Goal: Contribute content

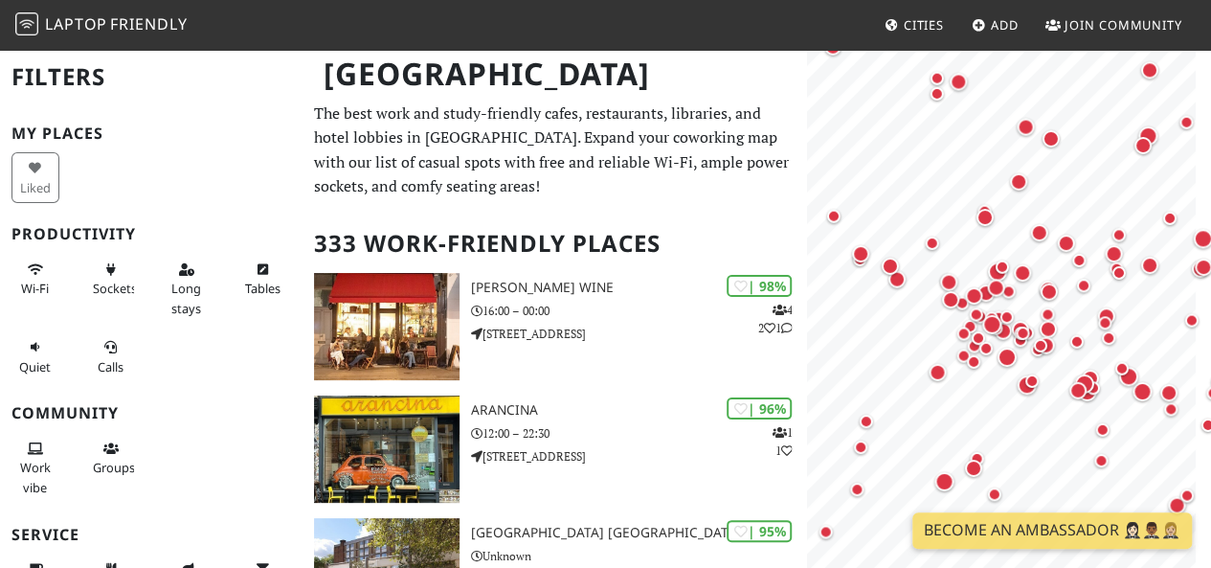
click at [1005, 14] on link "Add" at bounding box center [995, 25] width 62 height 34
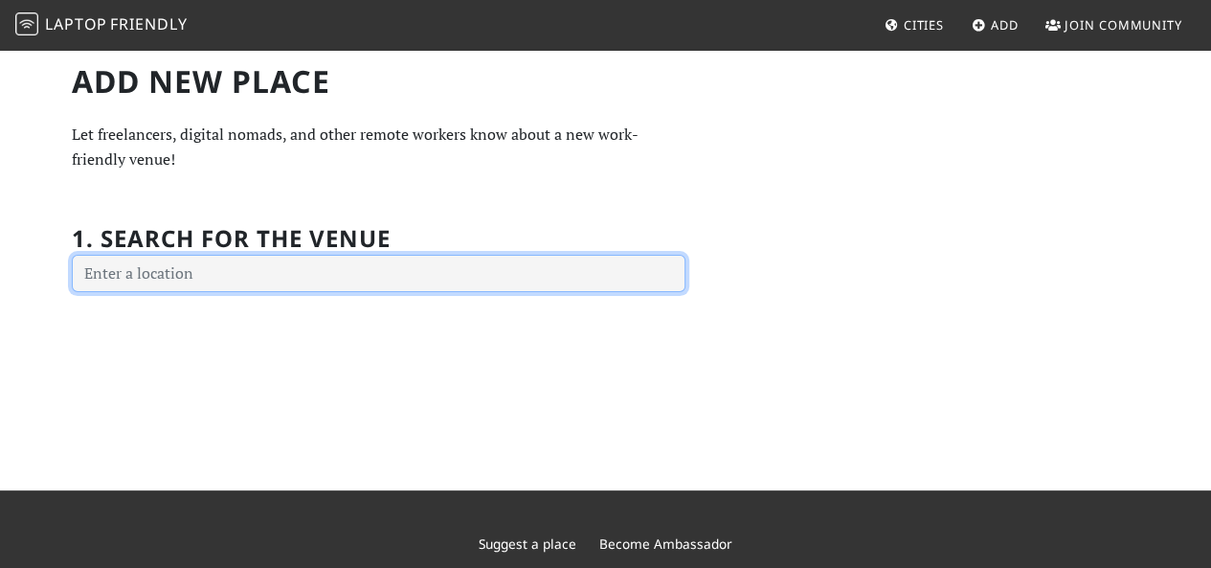
click at [224, 284] on input "text" at bounding box center [378, 274] width 613 height 38
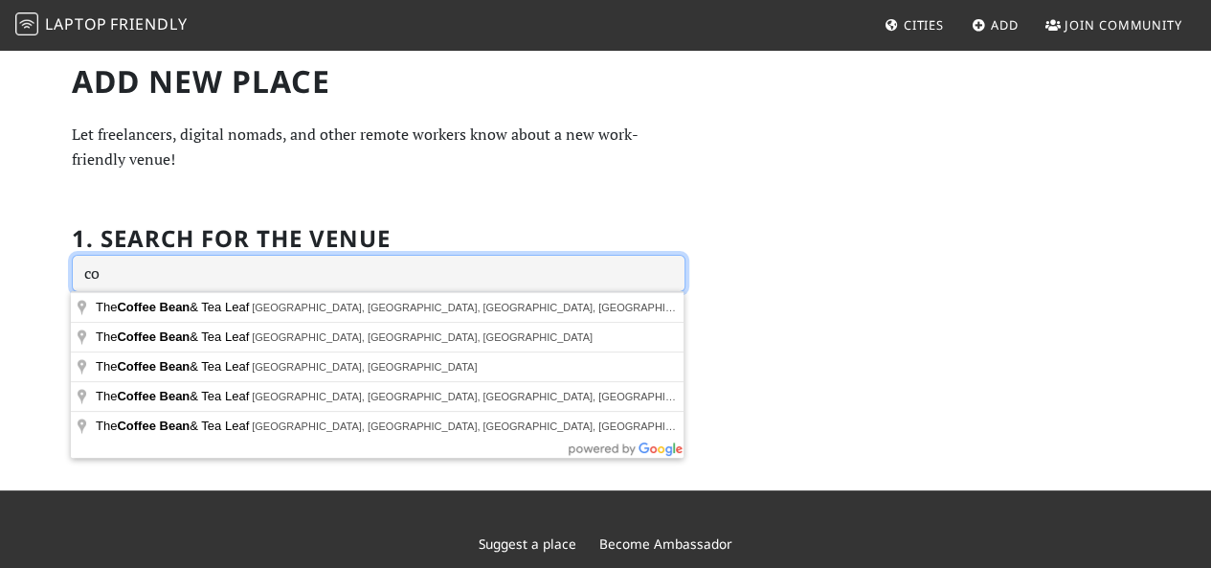
type input "c"
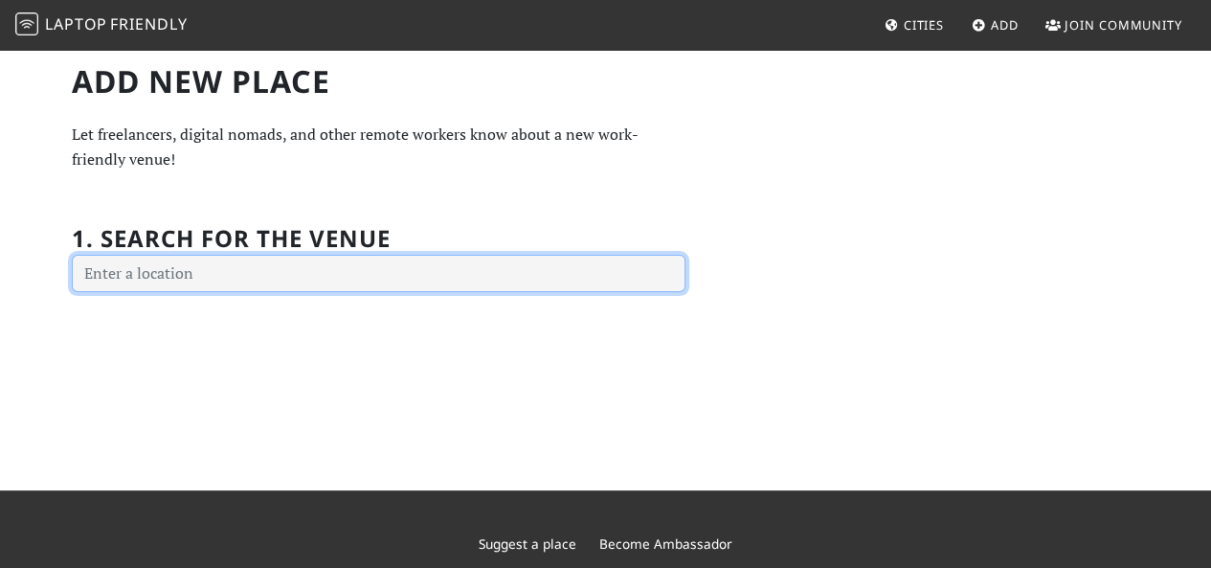
type input "n"
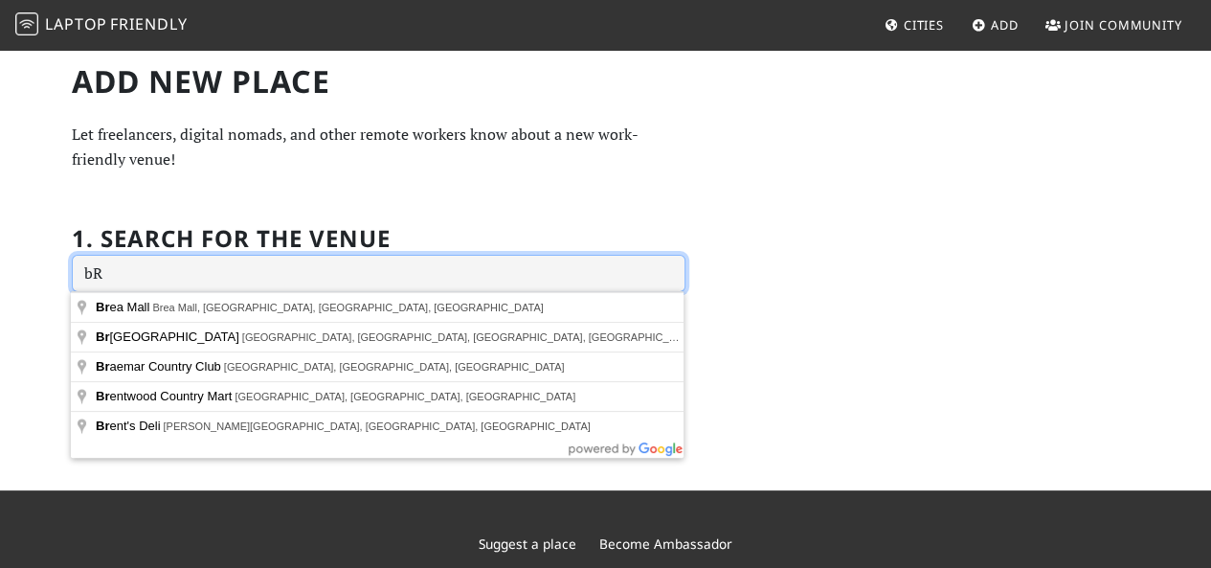
type input "b"
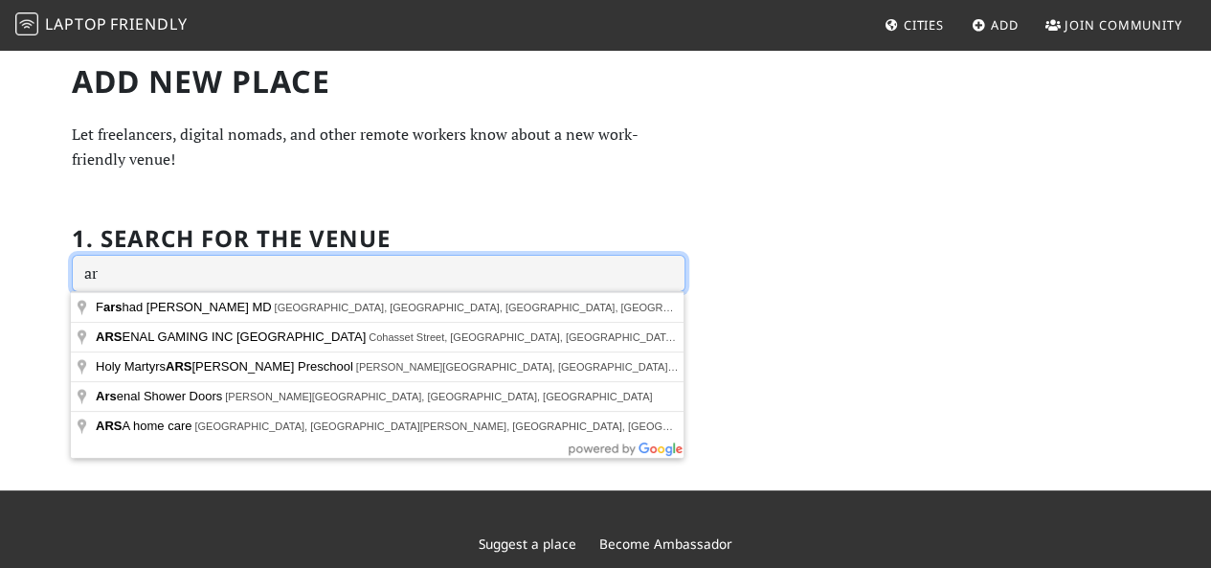
type input "a"
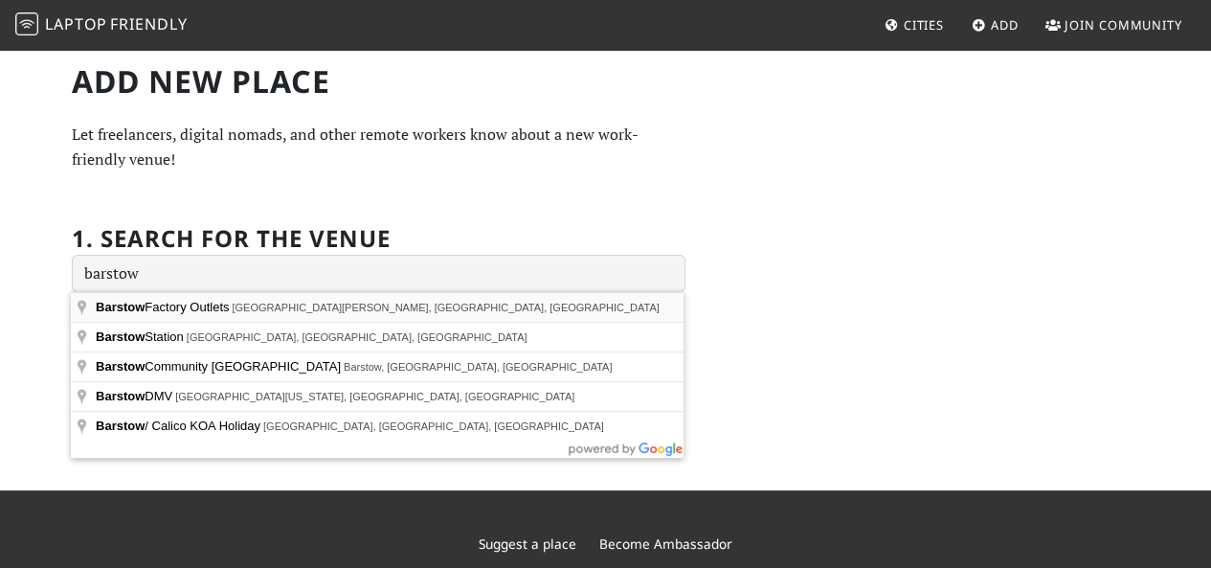
type input "Barstow Factory Outlets, Tanger Way, Barstow, CA, USA"
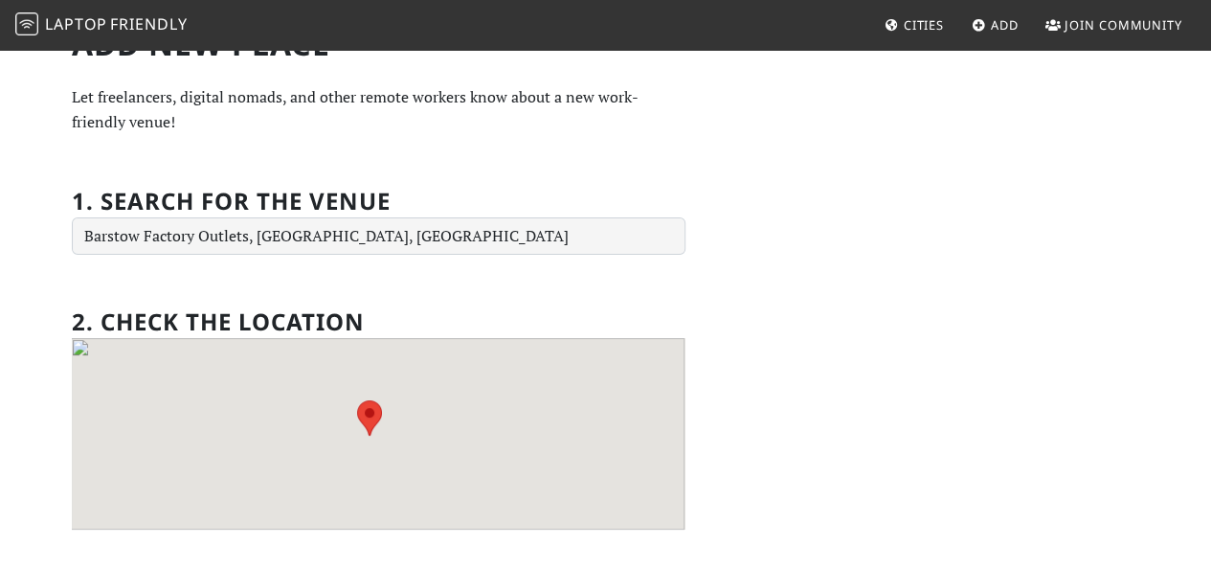
scroll to position [96, 0]
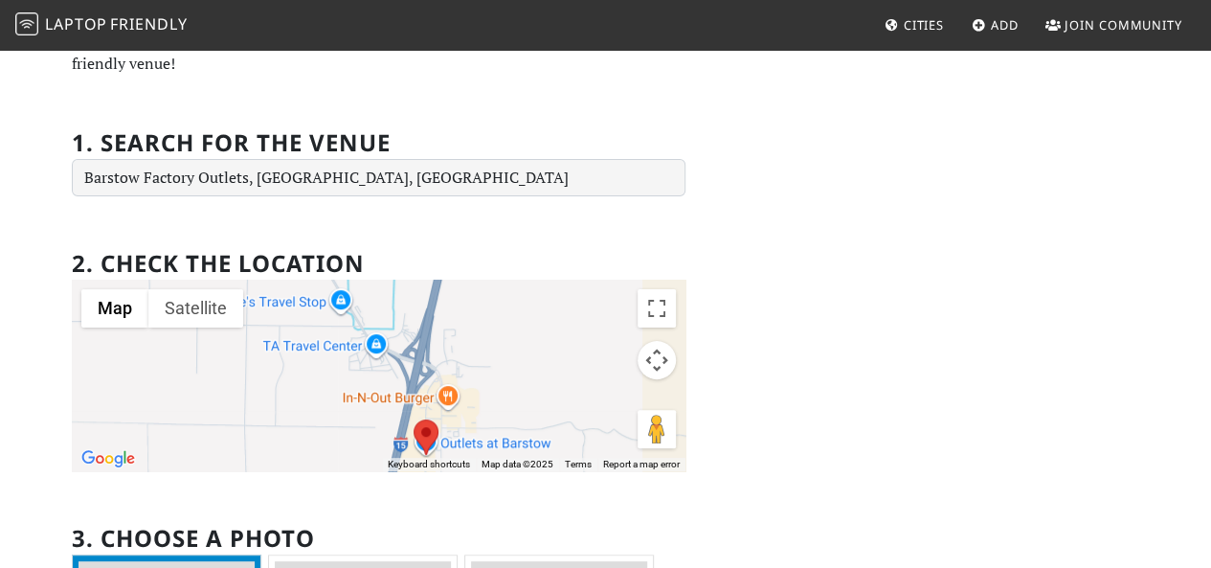
drag, startPoint x: 442, startPoint y: 357, endPoint x: 476, endPoint y: 460, distance: 108.7
click at [476, 460] on div "Map Terrain Satellite Labels Keyboard shortcuts Map Data Map data ©2025 Map dat…" at bounding box center [378, 374] width 613 height 191
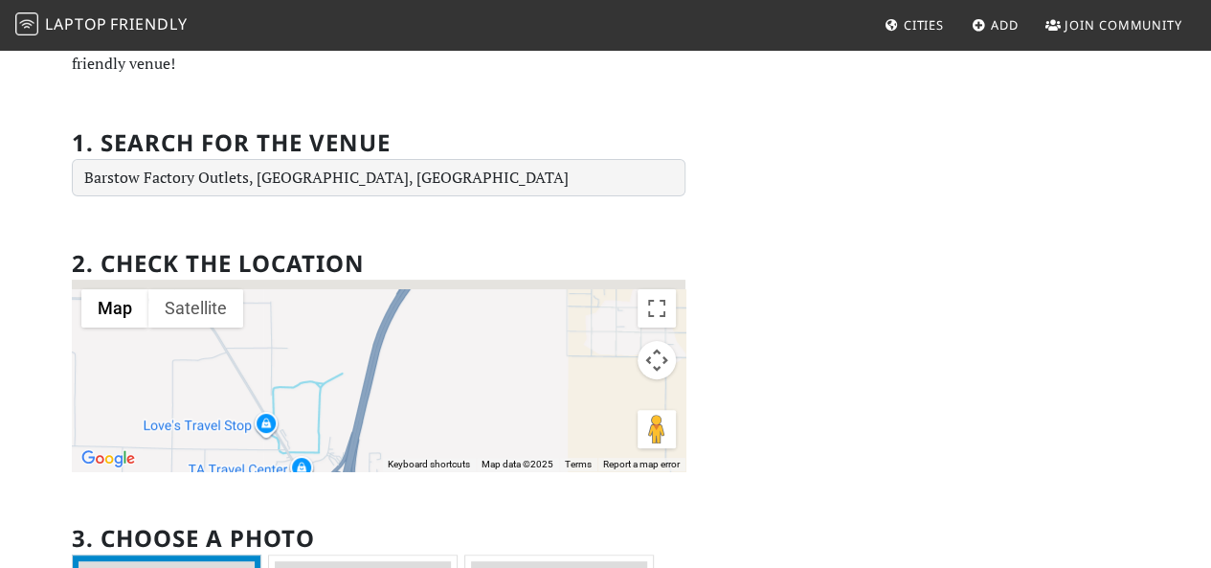
drag, startPoint x: 467, startPoint y: 319, endPoint x: 341, endPoint y: 502, distance: 222.2
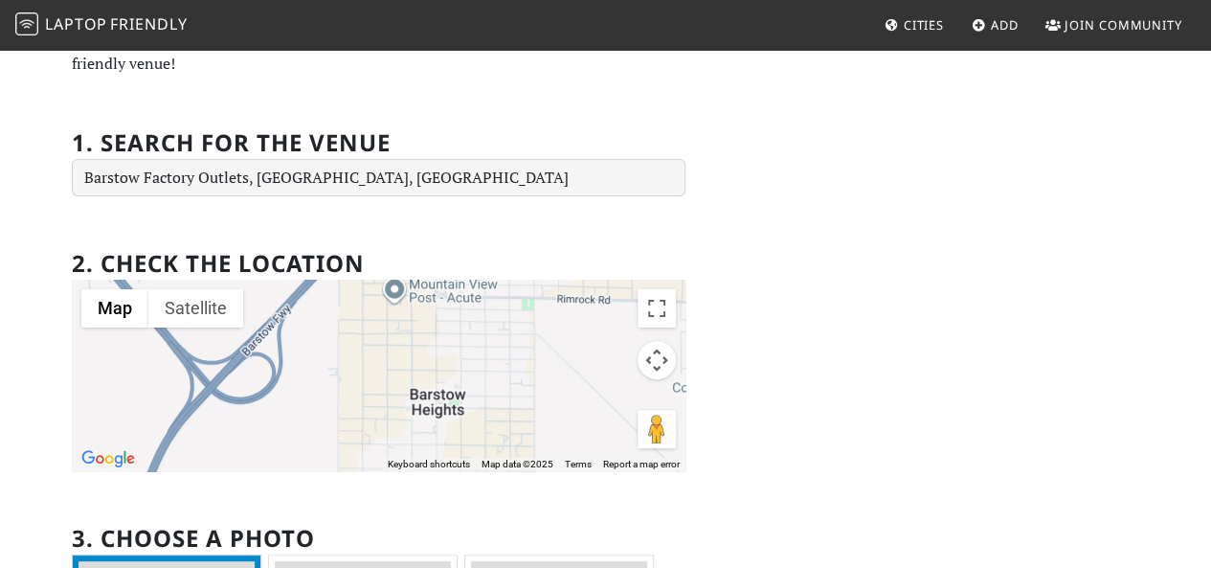
drag, startPoint x: 494, startPoint y: 324, endPoint x: 325, endPoint y: 413, distance: 190.5
click at [327, 411] on div at bounding box center [378, 374] width 613 height 191
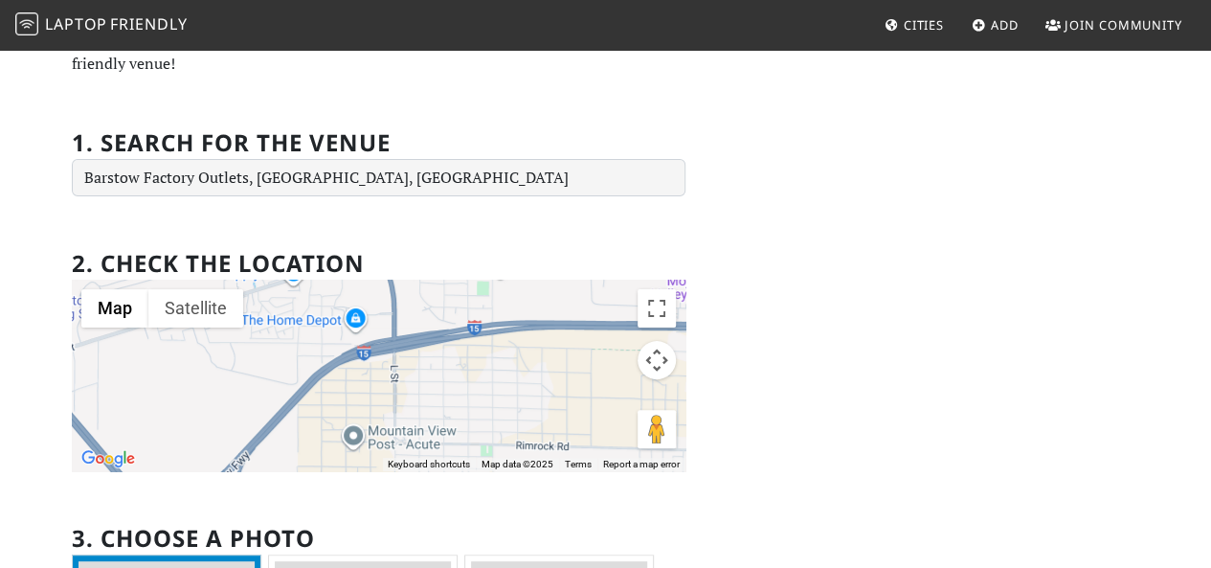
drag, startPoint x: 416, startPoint y: 324, endPoint x: 366, endPoint y: 448, distance: 133.5
click at [366, 448] on div at bounding box center [378, 374] width 613 height 191
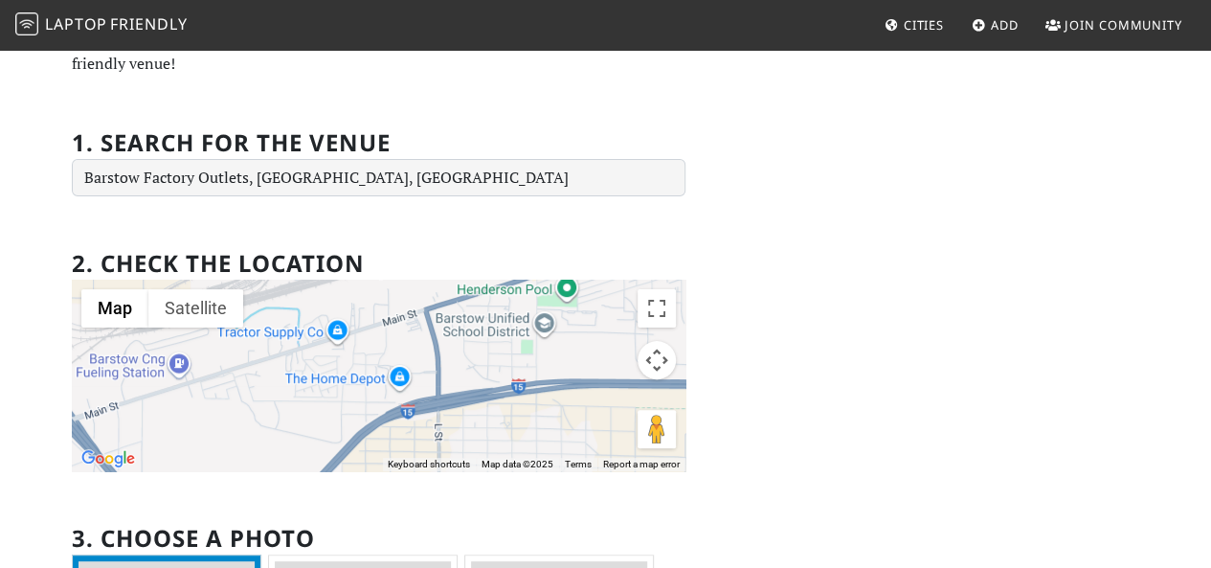
drag, startPoint x: 471, startPoint y: 316, endPoint x: 564, endPoint y: 346, distance: 97.5
click at [564, 346] on div at bounding box center [378, 374] width 613 height 191
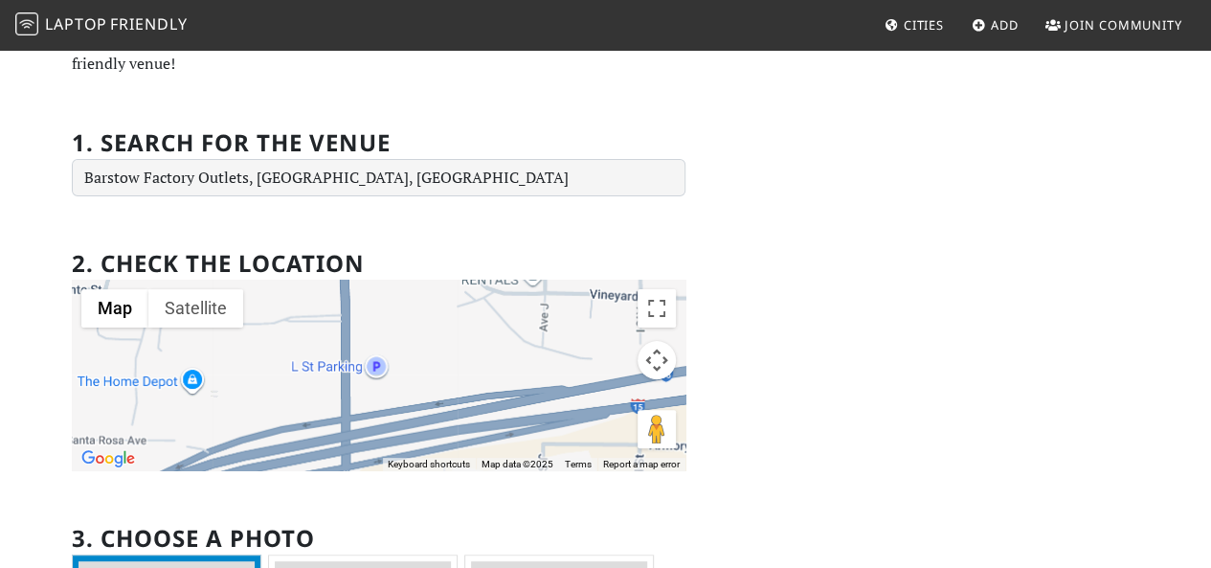
drag, startPoint x: 535, startPoint y: 369, endPoint x: 256, endPoint y: 324, distance: 282.1
click at [258, 324] on div at bounding box center [378, 374] width 613 height 191
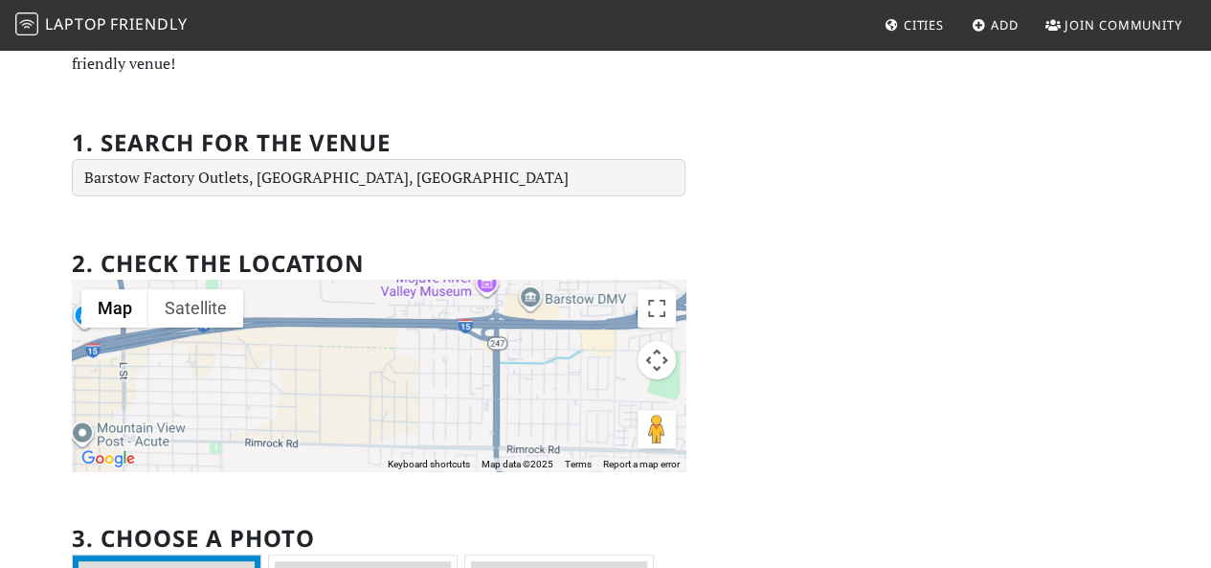
drag, startPoint x: 548, startPoint y: 357, endPoint x: 404, endPoint y: 344, distance: 145.1
click at [404, 344] on div at bounding box center [378, 374] width 613 height 191
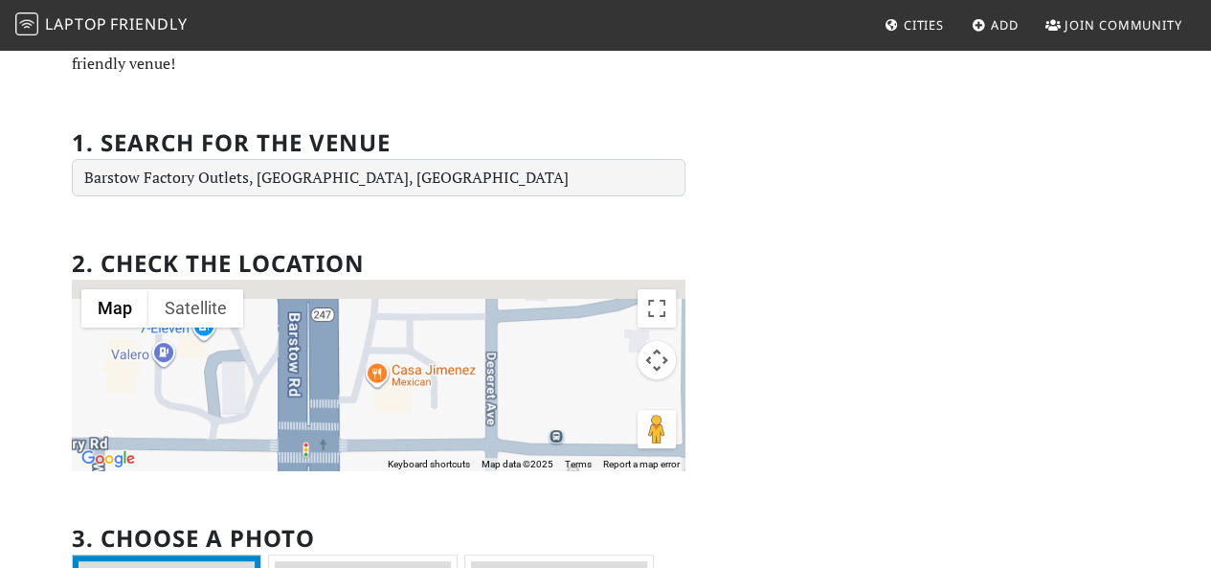
drag, startPoint x: 509, startPoint y: 342, endPoint x: 492, endPoint y: 472, distance: 131.3
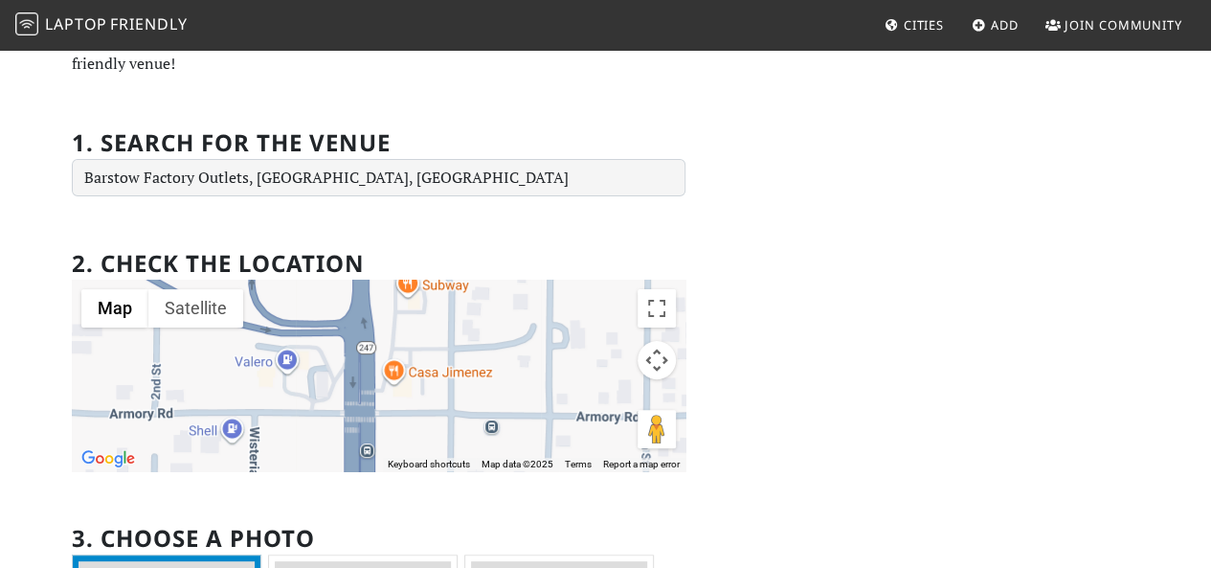
drag, startPoint x: 428, startPoint y: 310, endPoint x: 424, endPoint y: 334, distance: 24.2
click at [424, 334] on div at bounding box center [378, 374] width 613 height 191
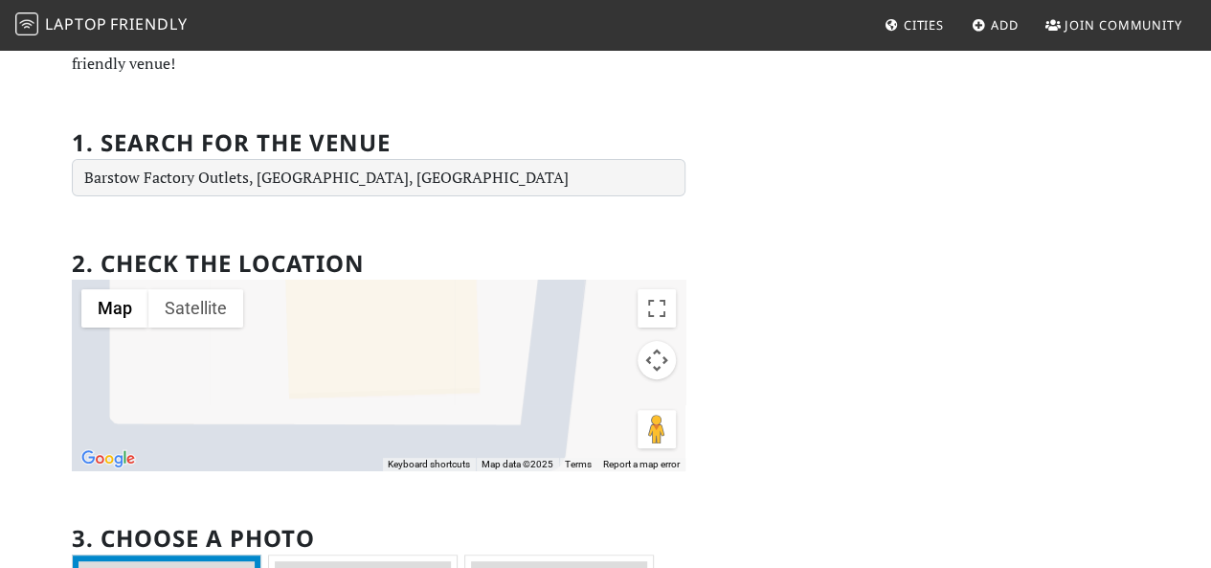
drag, startPoint x: 358, startPoint y: 332, endPoint x: 506, endPoint y: 446, distance: 187.0
click at [506, 446] on div at bounding box center [378, 374] width 613 height 191
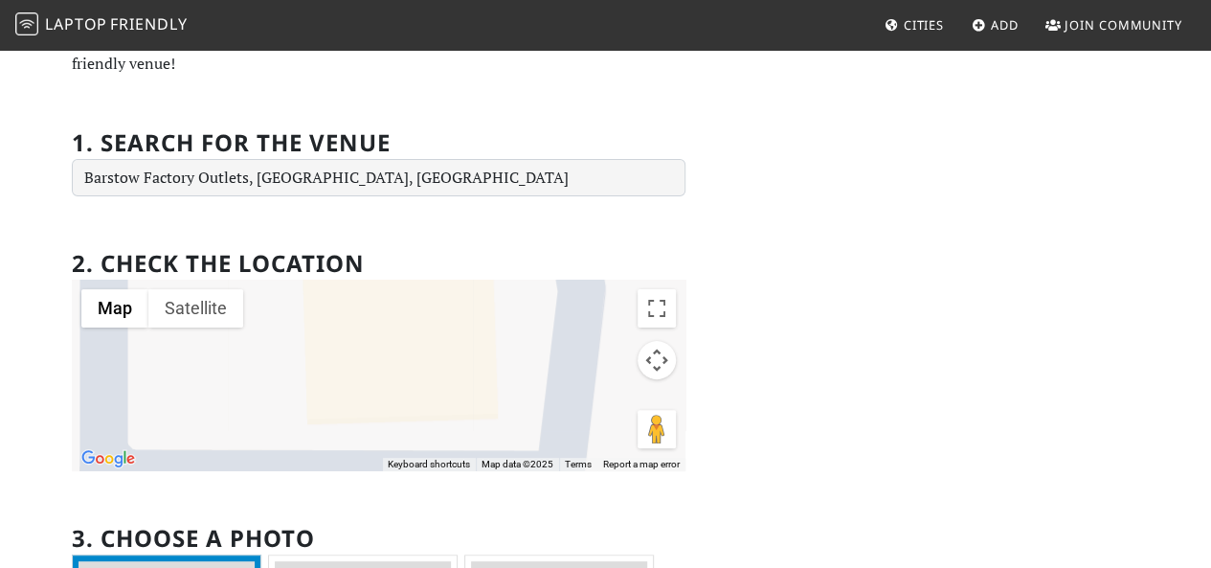
click at [375, 329] on div at bounding box center [378, 374] width 613 height 191
click at [377, 356] on div at bounding box center [378, 374] width 613 height 191
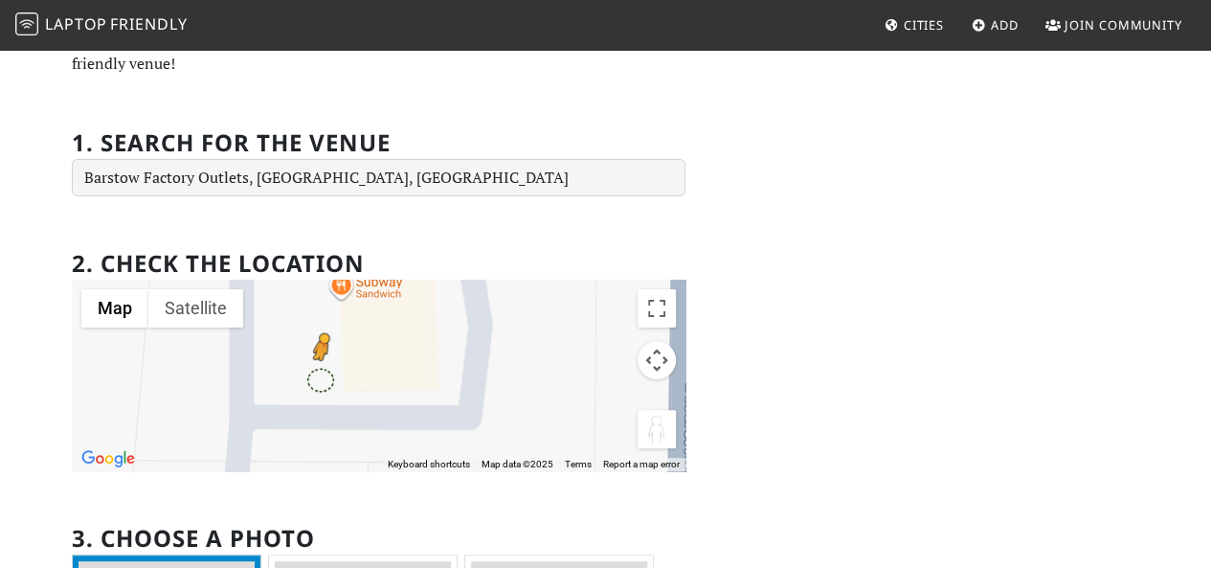
drag, startPoint x: 663, startPoint y: 428, endPoint x: 321, endPoint y: 376, distance: 346.5
click at [321, 377] on div "To activate drag with keyboard, press Alt + Enter. Once in keyboard drag state,…" at bounding box center [378, 374] width 613 height 191
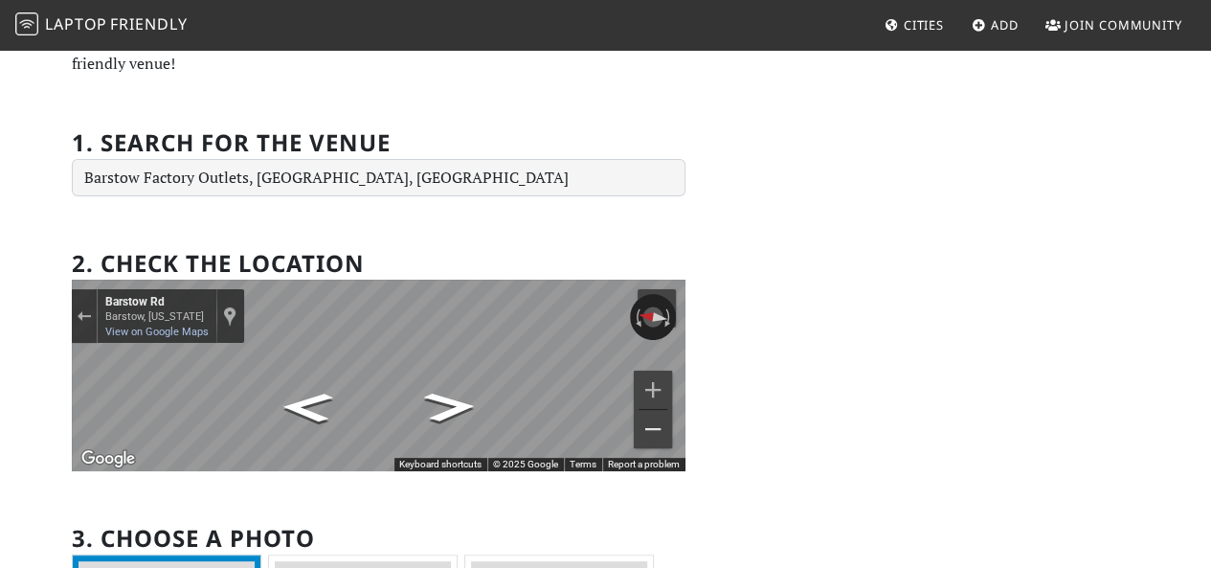
click at [653, 428] on button "Zoom out" at bounding box center [653, 429] width 38 height 38
click at [659, 311] on button "Reset the view" at bounding box center [652, 317] width 48 height 26
click at [90, 312] on div "Exit the Street View" at bounding box center [84, 315] width 14 height 11
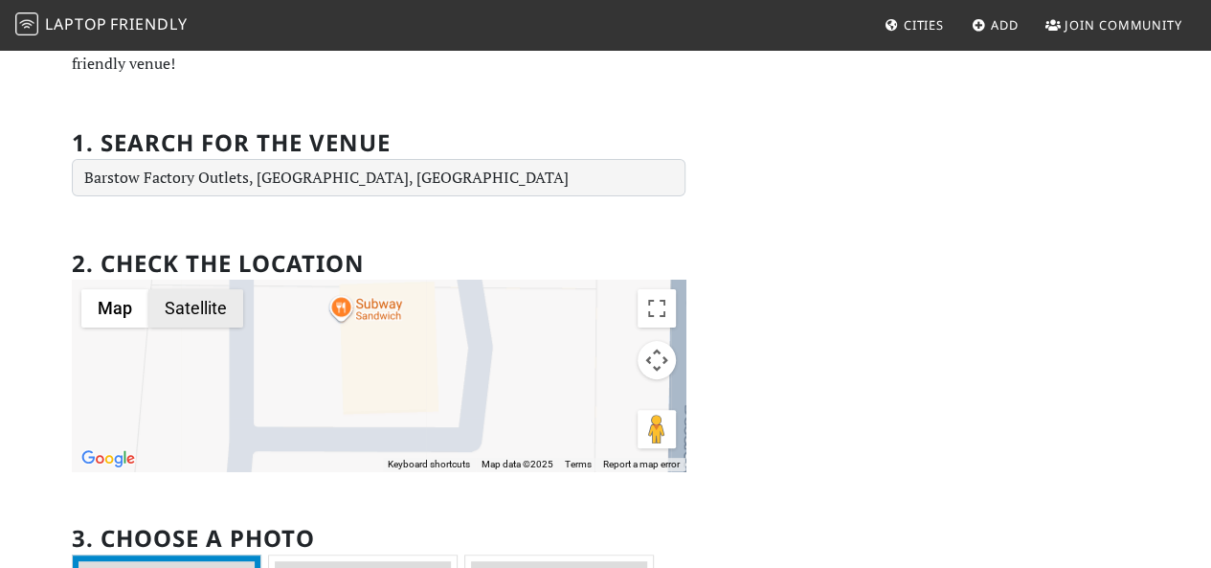
click at [163, 307] on button "Satellite" at bounding box center [195, 308] width 95 height 38
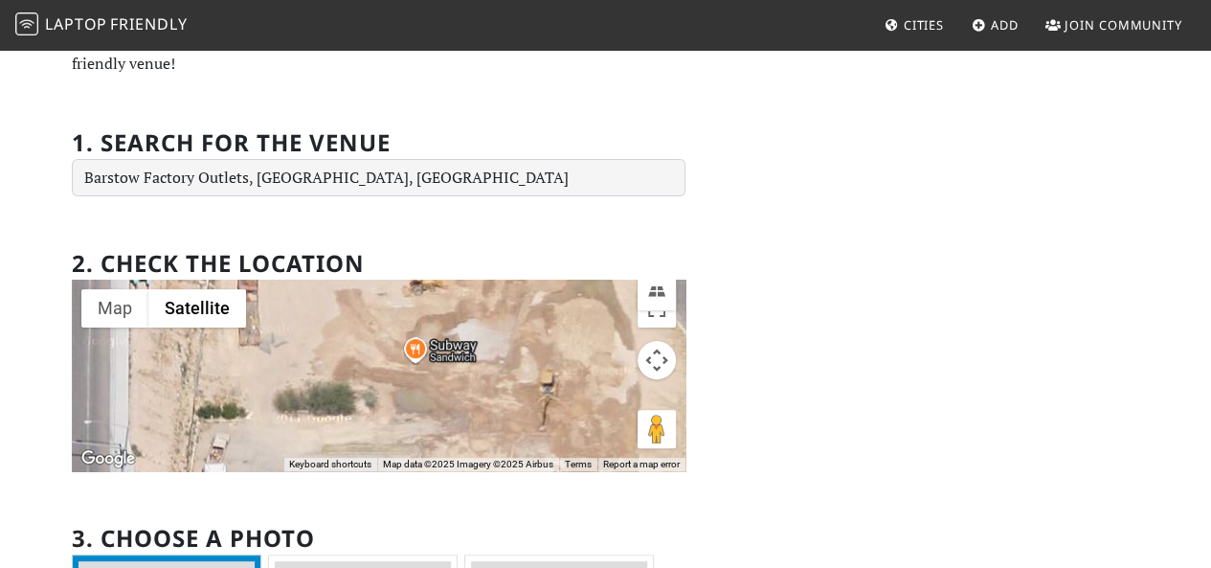
drag, startPoint x: 349, startPoint y: 379, endPoint x: 427, endPoint y: 405, distance: 81.7
click at [426, 407] on div "Loading..." at bounding box center [378, 374] width 613 height 191
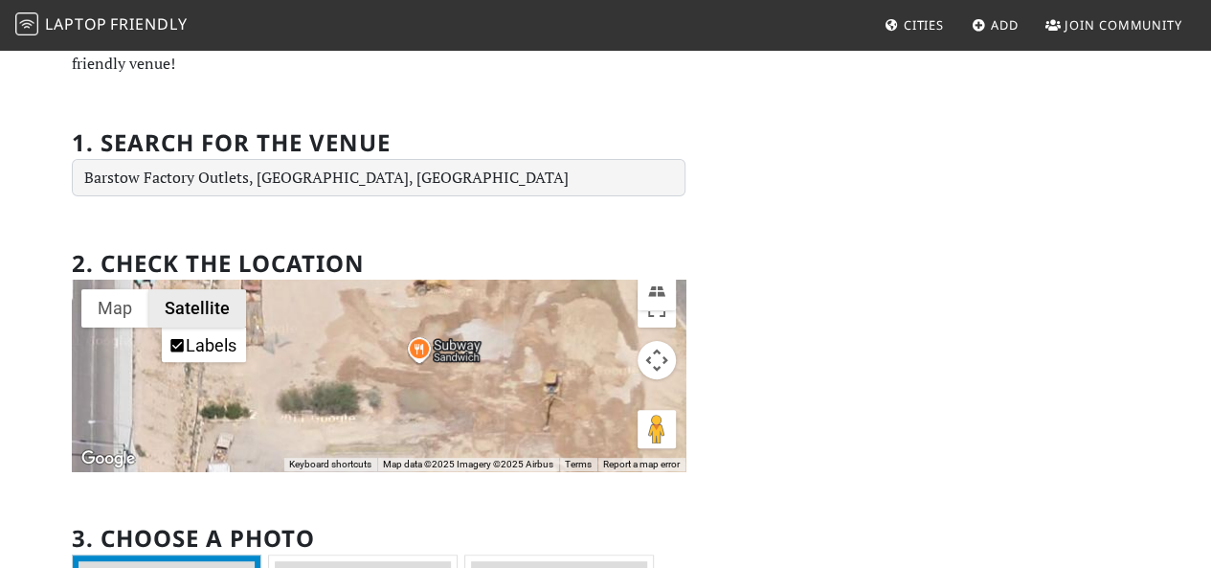
click at [172, 301] on button "Satellite" at bounding box center [197, 308] width 98 height 38
click at [109, 303] on button "Map" at bounding box center [114, 308] width 67 height 38
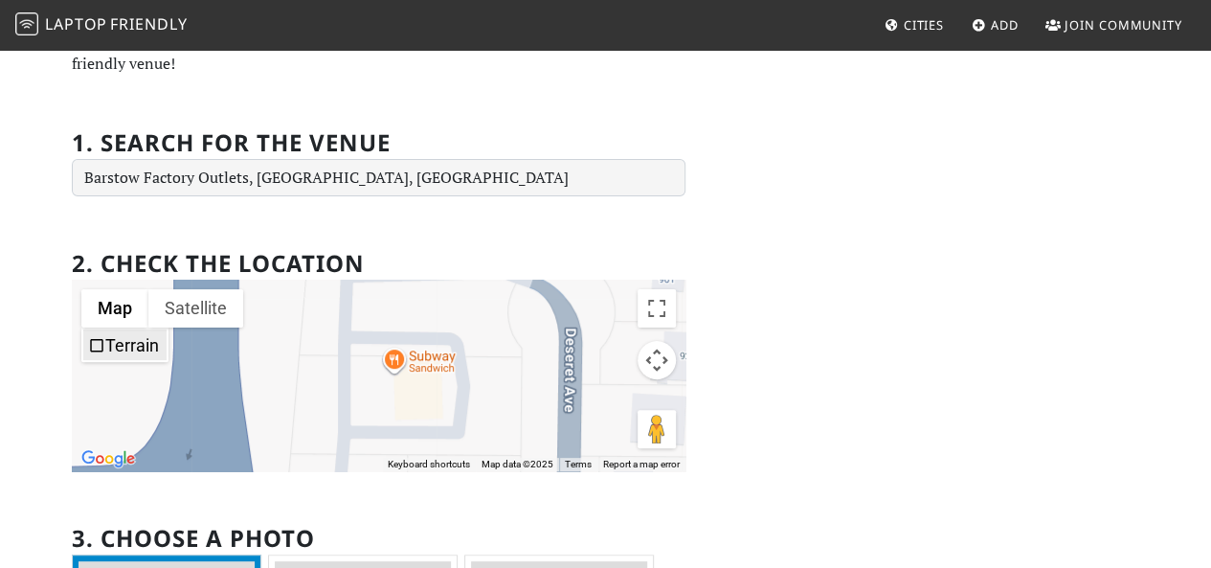
click at [119, 341] on label "Terrain" at bounding box center [132, 345] width 54 height 20
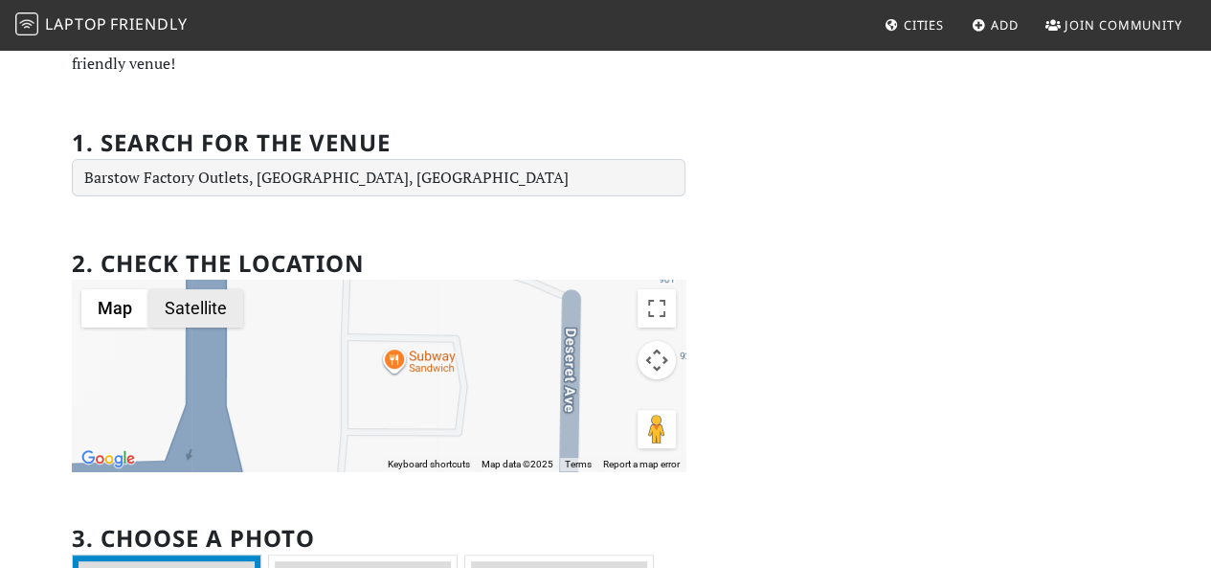
click at [209, 300] on button "Satellite" at bounding box center [195, 308] width 95 height 38
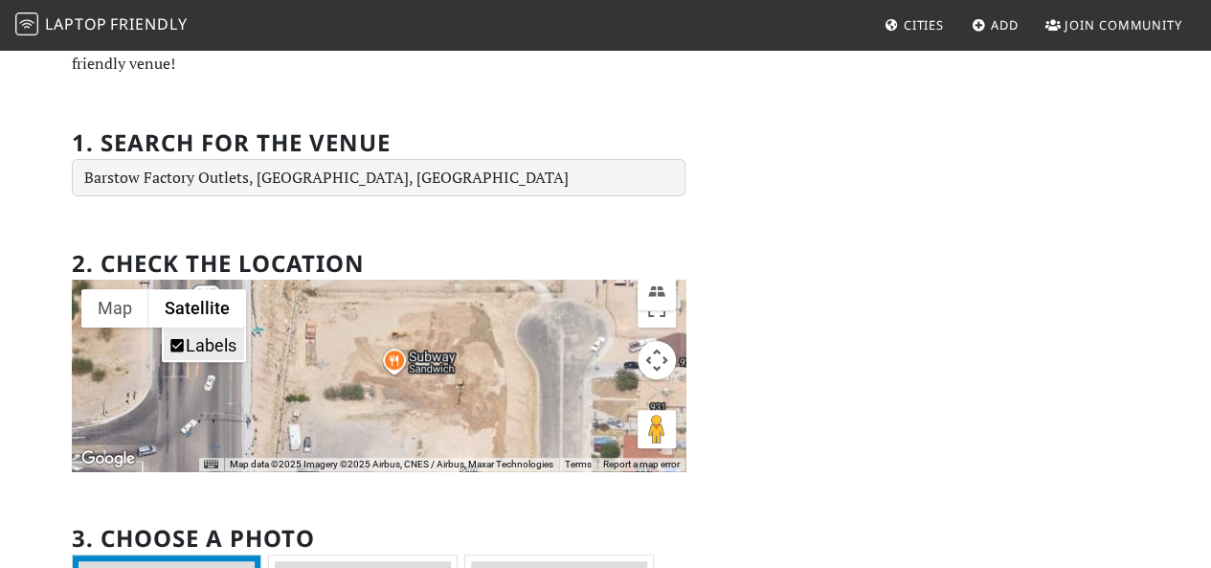
click at [202, 337] on label "Labels" at bounding box center [211, 345] width 51 height 20
click at [121, 296] on button "Map" at bounding box center [114, 308] width 67 height 38
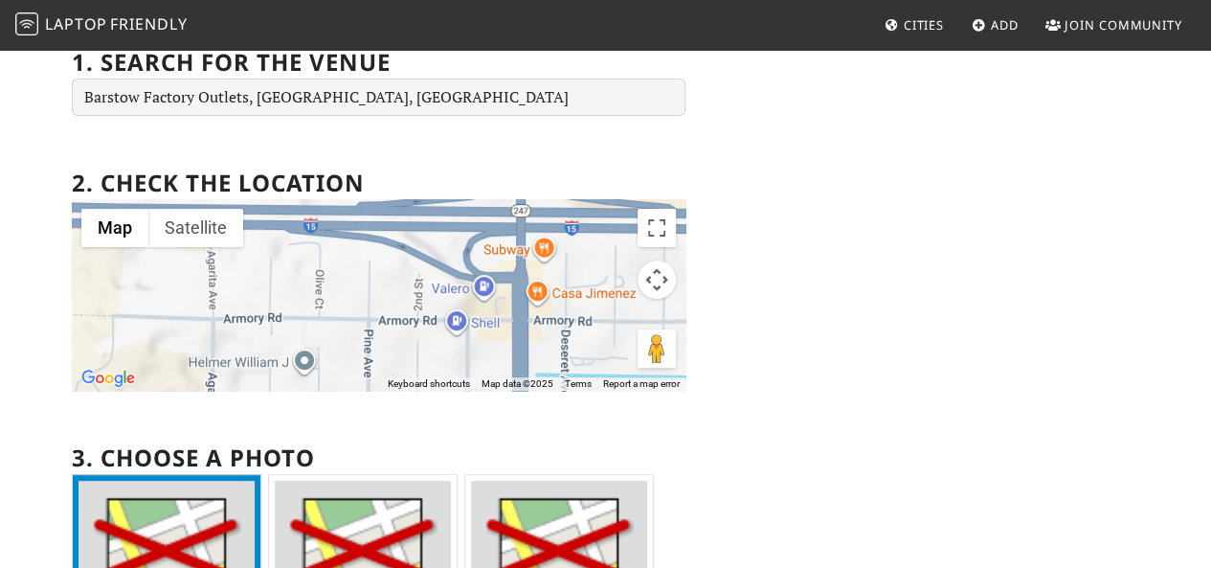
scroll to position [0, 0]
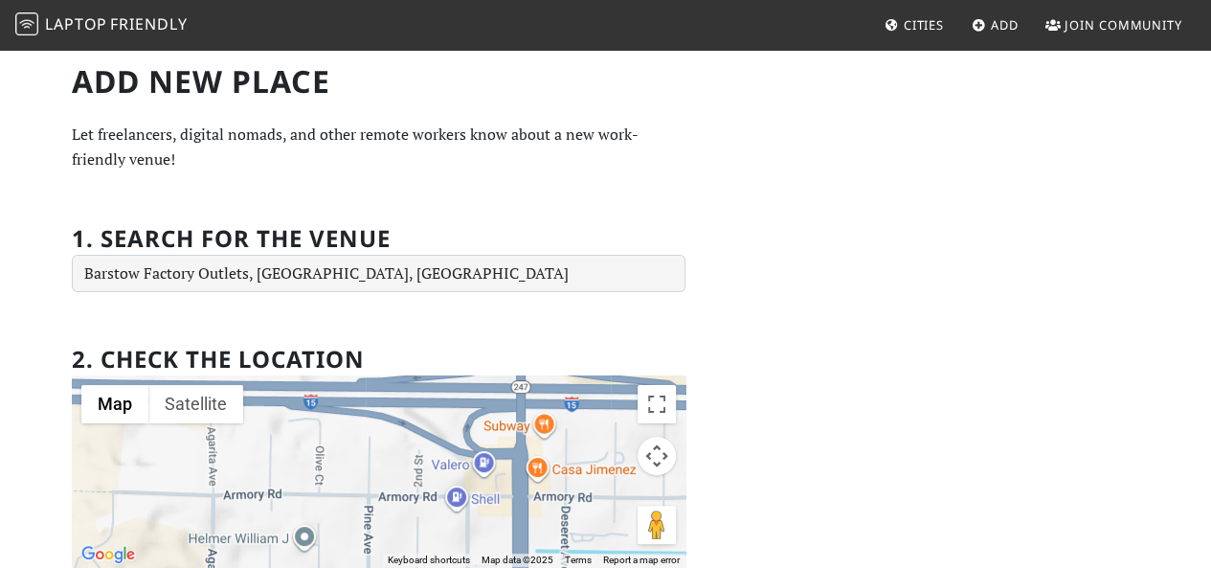
click at [73, 25] on span "Laptop" at bounding box center [76, 23] width 62 height 21
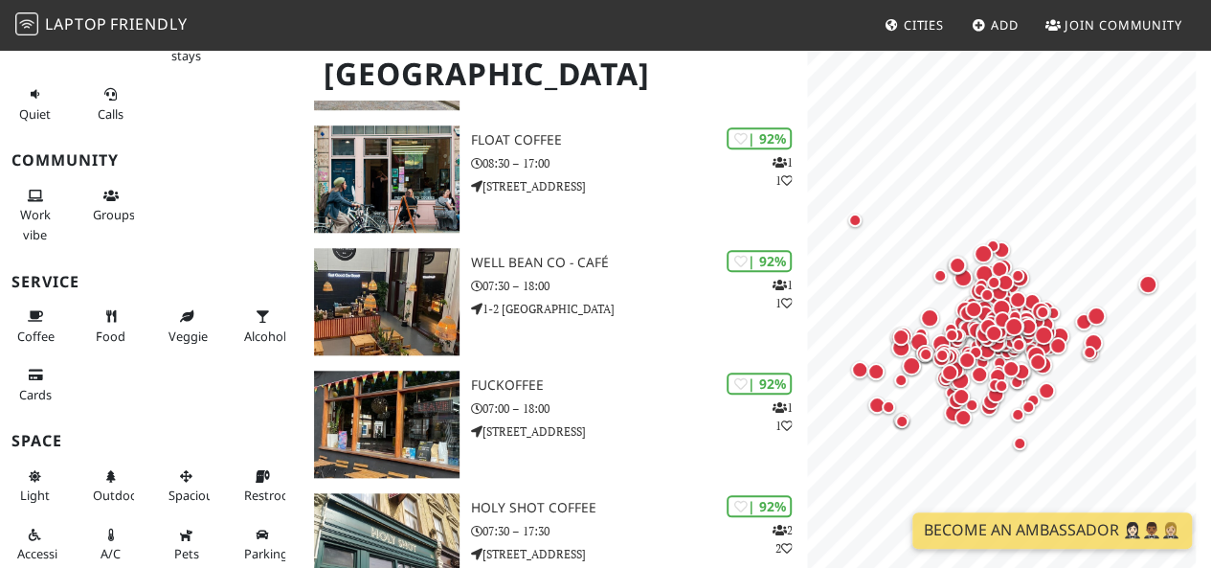
scroll to position [766, 0]
